Goal: Navigation & Orientation: Find specific page/section

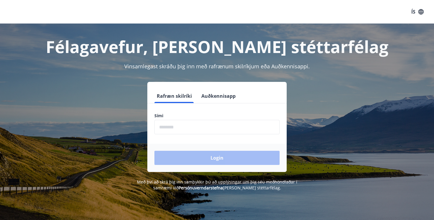
click at [212, 131] on input "phone" at bounding box center [216, 127] width 125 height 14
type input "********"
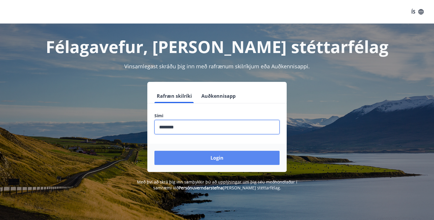
click at [211, 161] on button "Login" at bounding box center [216, 158] width 125 height 14
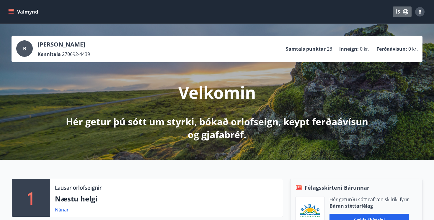
click at [404, 14] on icon "button" at bounding box center [405, 11] width 5 height 5
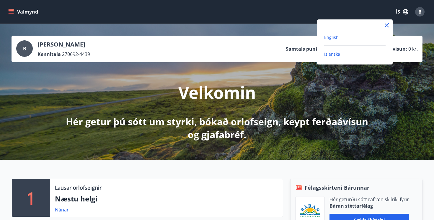
click at [333, 35] on span "English" at bounding box center [331, 38] width 14 height 6
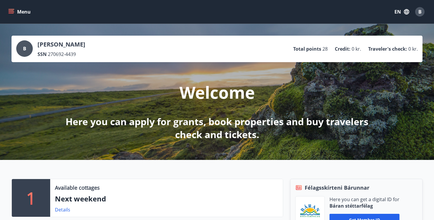
click at [18, 13] on button "Menu" at bounding box center [20, 11] width 26 height 11
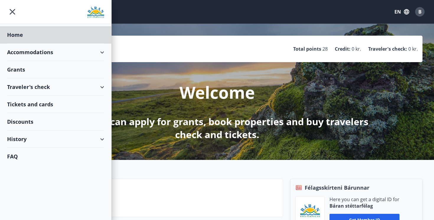
click at [28, 44] on div "Grants" at bounding box center [55, 34] width 97 height 17
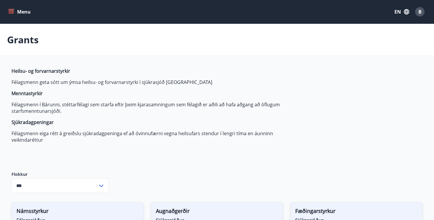
type input "***"
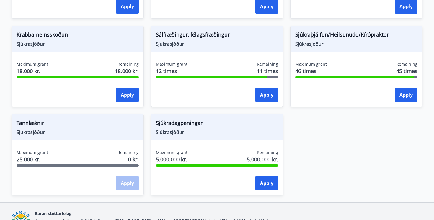
scroll to position [444, 0]
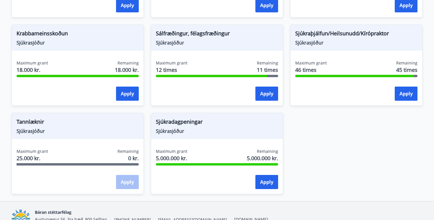
click at [7, 119] on div "Tannlæknir Sjúkrasjóður Maximum grant 25.000 kr. Remaining 0 kr. Apply" at bounding box center [73, 150] width 139 height 89
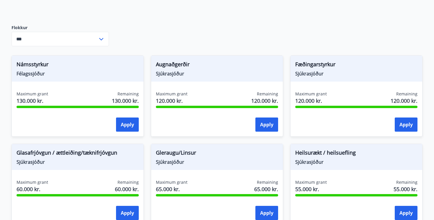
scroll to position [0, 0]
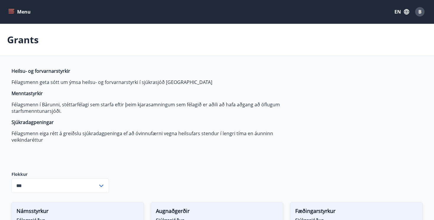
click at [10, 10] on icon "menu" at bounding box center [11, 12] width 6 height 6
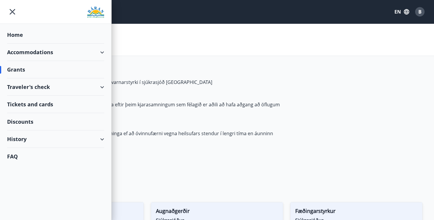
click at [48, 134] on div "History" at bounding box center [55, 139] width 97 height 17
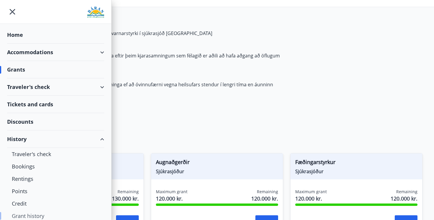
scroll to position [32, 0]
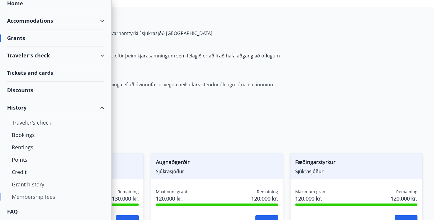
click at [30, 196] on div "Membership fees" at bounding box center [56, 197] width 88 height 12
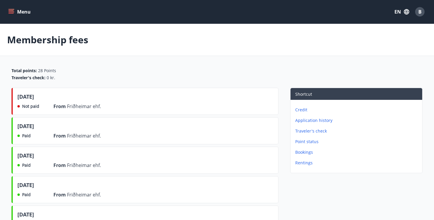
click at [14, 10] on button "Menu" at bounding box center [20, 11] width 26 height 11
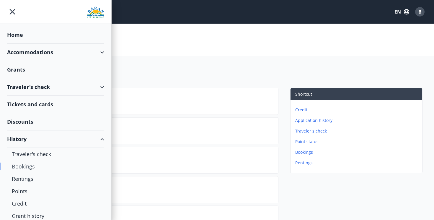
scroll to position [32, 0]
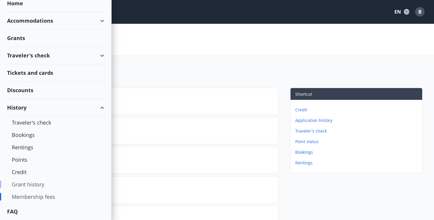
click at [37, 188] on div "Grant history" at bounding box center [56, 185] width 88 height 12
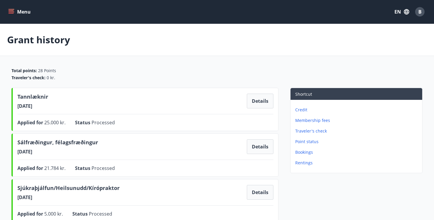
click at [22, 11] on button "Menu" at bounding box center [20, 11] width 26 height 11
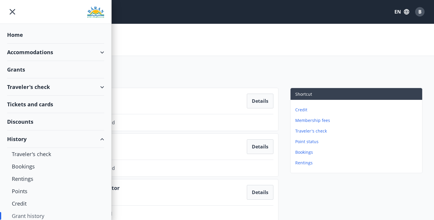
click at [24, 33] on div "Home" at bounding box center [55, 34] width 97 height 17
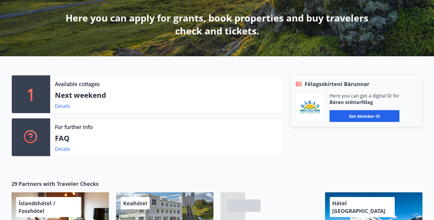
scroll to position [151, 0]
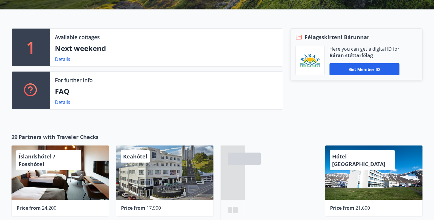
click at [63, 63] on div "Available cottages Next weekend Details" at bounding box center [166, 48] width 233 height 38
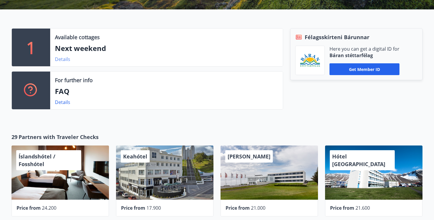
click at [63, 59] on link "Details" at bounding box center [62, 59] width 15 height 6
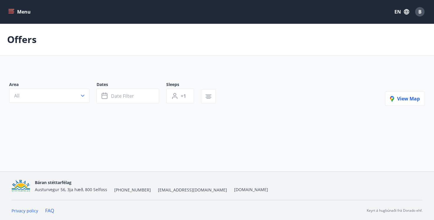
type input "*"
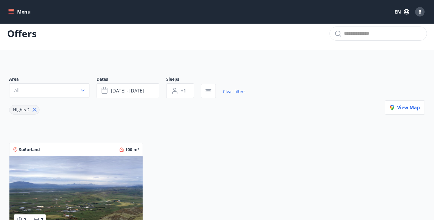
scroll to position [94, 0]
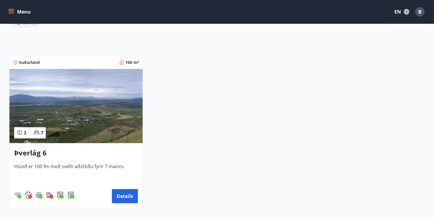
click at [73, 82] on img at bounding box center [75, 106] width 133 height 74
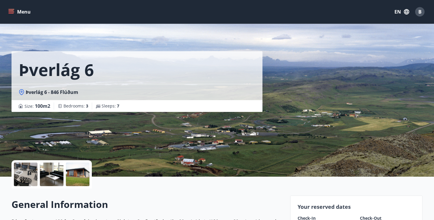
click at [28, 11] on button "Menu" at bounding box center [20, 11] width 26 height 11
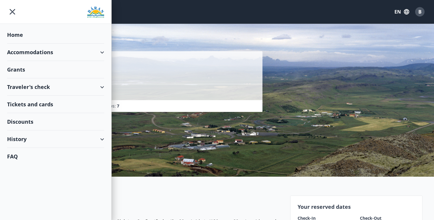
click at [17, 34] on div "Home" at bounding box center [55, 34] width 97 height 17
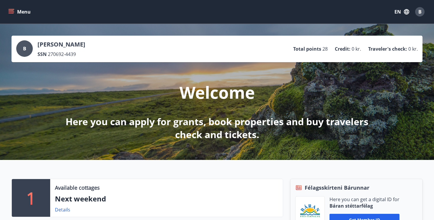
click at [28, 14] on button "Menu" at bounding box center [20, 11] width 26 height 11
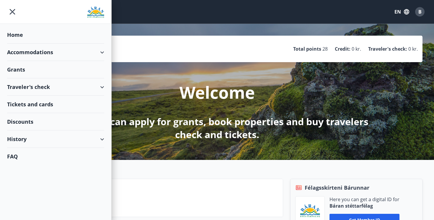
click at [23, 44] on div "Grants" at bounding box center [55, 34] width 97 height 17
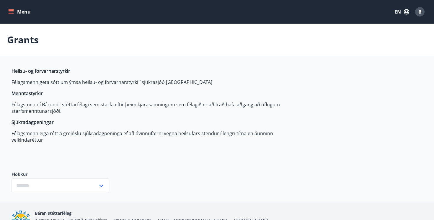
type input "***"
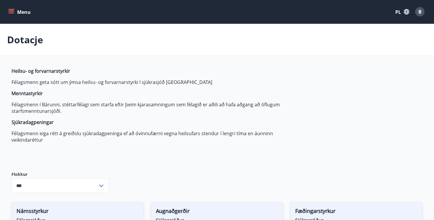
click at [287, 107] on p "Félagsmenn í Bárunni, stéttarfélagi sem starfa eftir þeim kjarasamningum sem fé…" at bounding box center [151, 108] width 279 height 13
click at [18, 10] on font "Menu" at bounding box center [24, 12] width 14 height 6
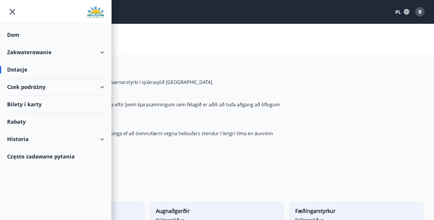
click at [176, 76] on span "Heilsu- og forvarnarstyrkir Félagsmenn geta sótt um ýmsa heilsu- og forvarnarst…" at bounding box center [151, 106] width 279 height 76
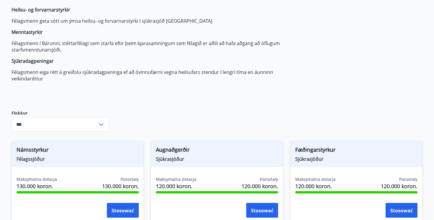
scroll to position [162, 0]
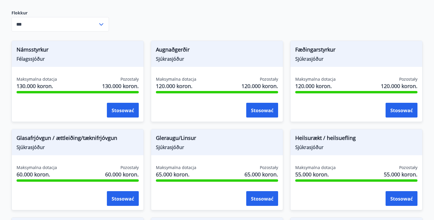
click at [236, 32] on div "Heilsu- og forvarnarstyrkir Félagsmenn geta sótt um ýmsa heilsu- og forvarnarst…" at bounding box center [217, 194] width 411 height 577
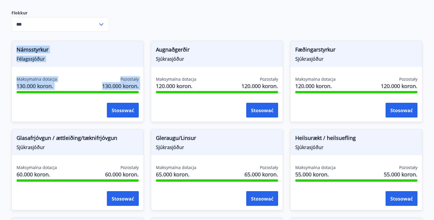
click at [226, 25] on div "Heilsu- og forvarnarstyrkir Félagsmenn geta sótt um ýmsa heilsu- og forvarnarst…" at bounding box center [217, 194] width 411 height 577
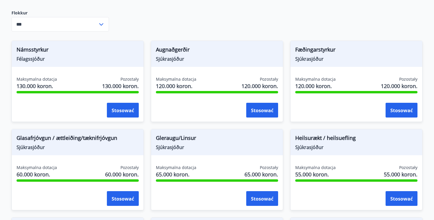
click at [214, 14] on div "Heilsu- og forvarnarstyrkir Félagsmenn geta sótt um ýmsa heilsu- og forvarnarst…" at bounding box center [217, 194] width 411 height 577
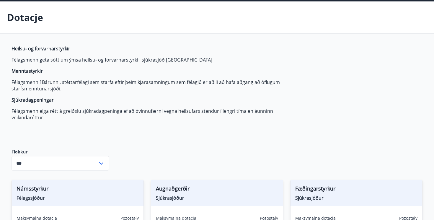
scroll to position [0, 0]
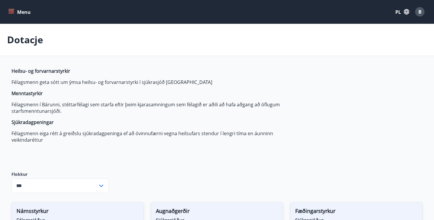
click at [206, 112] on p "Félagsmenn í Bárunni, stéttarfélagi sem starfa eftir þeim kjarasamningum sem fé…" at bounding box center [151, 108] width 279 height 13
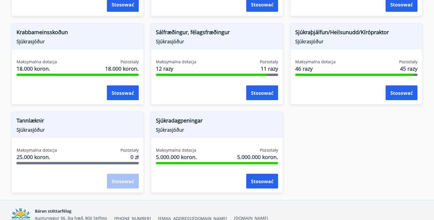
scroll to position [474, 0]
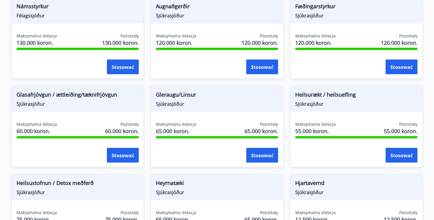
scroll to position [0, 0]
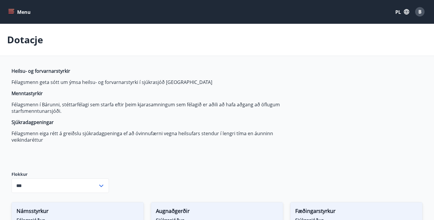
click at [272, 26] on div "Dotacje" at bounding box center [217, 40] width 434 height 32
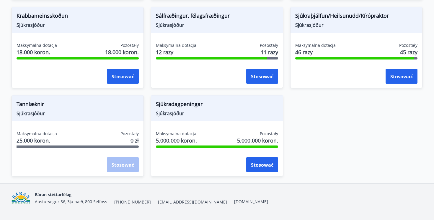
scroll to position [474, 0]
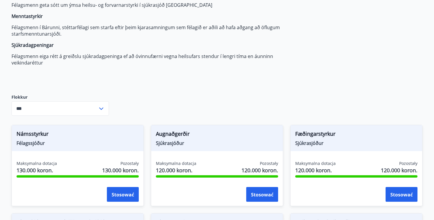
scroll to position [23, 0]
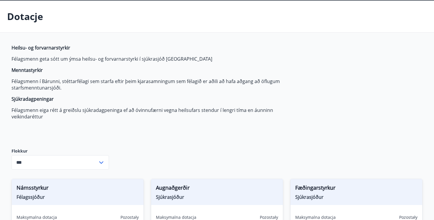
click at [246, 52] on span "Heilsu- og forvarnarstyrkir Félagsmenn geta sótt um ýmsa heilsu- og forvarnarst…" at bounding box center [151, 83] width 279 height 76
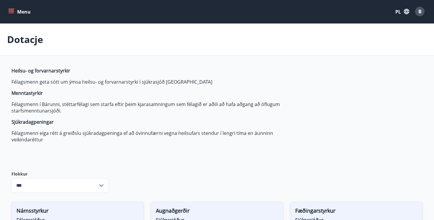
scroll to position [0, 0]
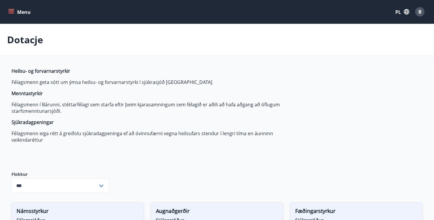
click at [205, 40] on div "Dotacje" at bounding box center [217, 40] width 434 height 32
click at [234, 54] on div "Dotacje" at bounding box center [217, 40] width 434 height 32
click at [24, 9] on font "Menu" at bounding box center [24, 11] width 14 height 7
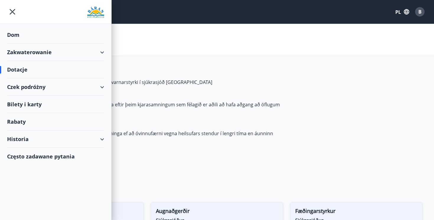
click at [21, 35] on div "Dom" at bounding box center [55, 34] width 97 height 17
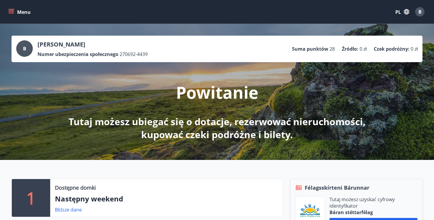
click at [207, 38] on div "B [PERSON_NAME] Numer ubezpieczenia społecznego 270692-4439 Suma punktów 28 Źró…" at bounding box center [217, 49] width 411 height 27
click at [226, 173] on div "1 Dostępne domki Następny weekend Bliższe dane Więcej informacji Często zadawan…" at bounding box center [217, 217] width 434 height 115
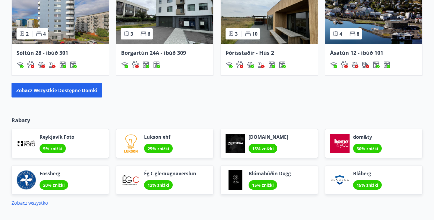
scroll to position [493, 0]
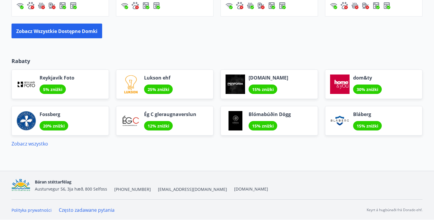
drag, startPoint x: 209, startPoint y: 149, endPoint x: 210, endPoint y: 145, distance: 4.0
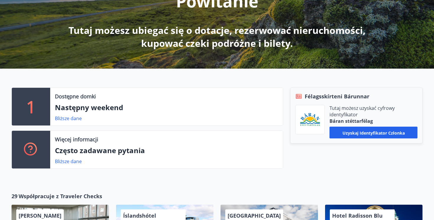
scroll to position [0, 0]
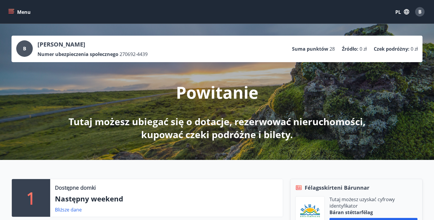
click at [216, 167] on div "1 Dostępne domki Następny weekend Bliższe dane Więcej informacji Często zadawan…" at bounding box center [217, 217] width 434 height 115
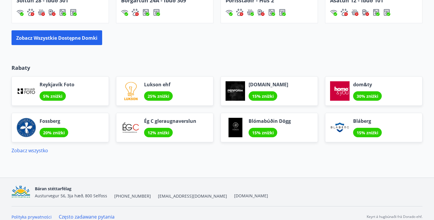
scroll to position [493, 0]
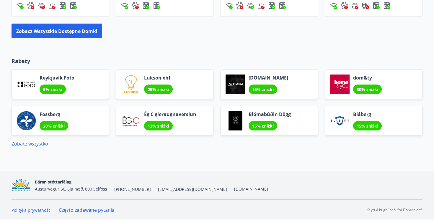
click at [211, 50] on div "Rabaty Reykjavík Foto 5% zniżki Lukson ehf 25% zniżki [DOMAIN_NAME] 15% zniżki …" at bounding box center [217, 98] width 434 height 100
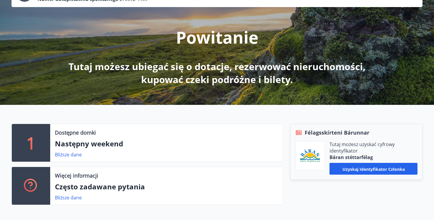
scroll to position [0, 0]
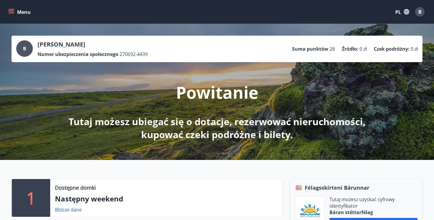
click at [9, 12] on icon "menu" at bounding box center [11, 12] width 6 height 6
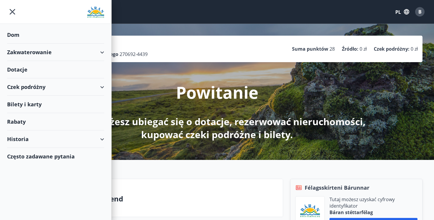
click at [77, 88] on div "Czek podróżny" at bounding box center [55, 87] width 97 height 17
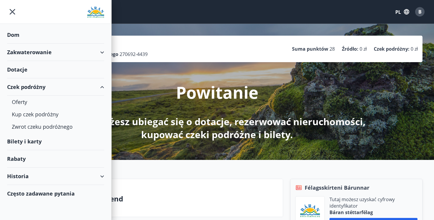
click at [77, 88] on div "Czek podróżny" at bounding box center [55, 87] width 97 height 17
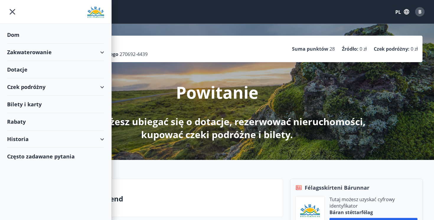
click at [56, 54] on div "Zakwaterowanie" at bounding box center [55, 52] width 97 height 17
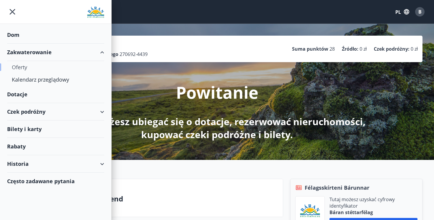
click at [29, 66] on div "Oferty" at bounding box center [56, 67] width 88 height 12
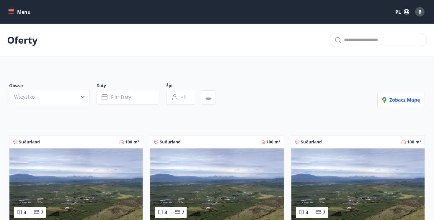
click at [23, 12] on font "Menu" at bounding box center [24, 12] width 14 height 6
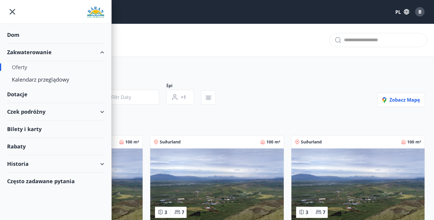
click at [24, 36] on div "Dom" at bounding box center [55, 34] width 97 height 17
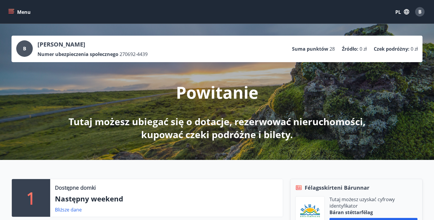
click at [27, 12] on font "Menu" at bounding box center [24, 12] width 14 height 6
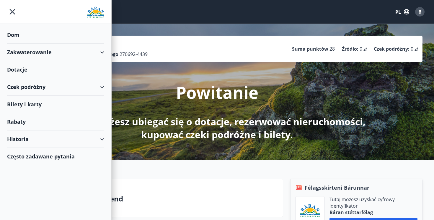
click at [17, 38] on font "Dom" at bounding box center [13, 34] width 12 height 7
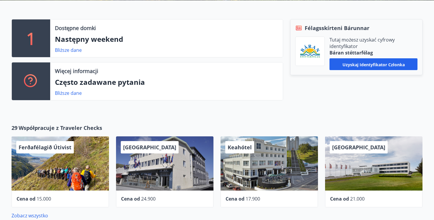
scroll to position [69, 0]
